Goal: Navigation & Orientation: Find specific page/section

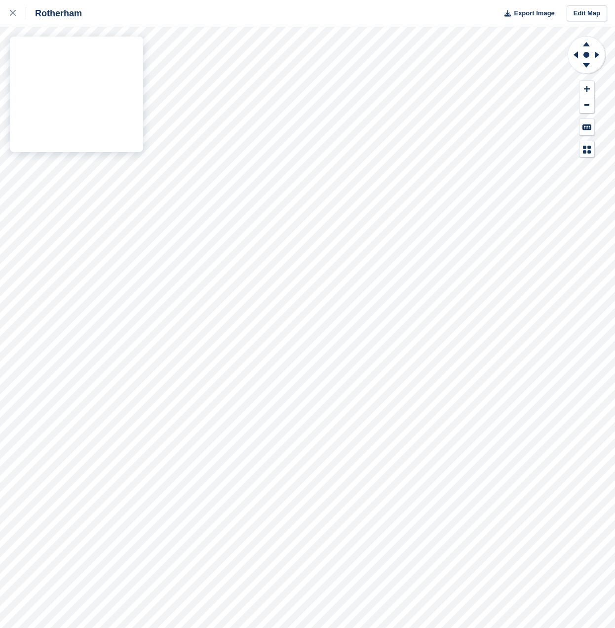
click at [20, 92] on div "Rotherham Export Image Edit Map" at bounding box center [307, 314] width 615 height 628
